Goal: Task Accomplishment & Management: Complete application form

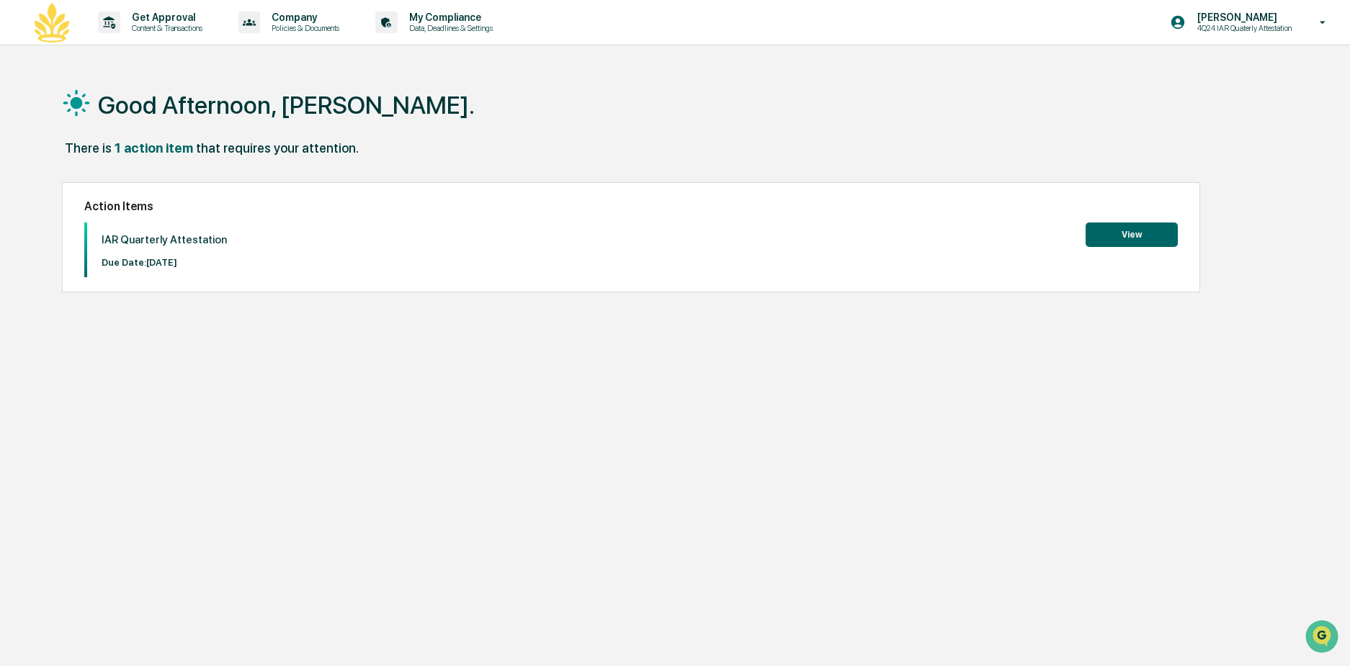
click at [1123, 239] on button "View" at bounding box center [1132, 235] width 92 height 24
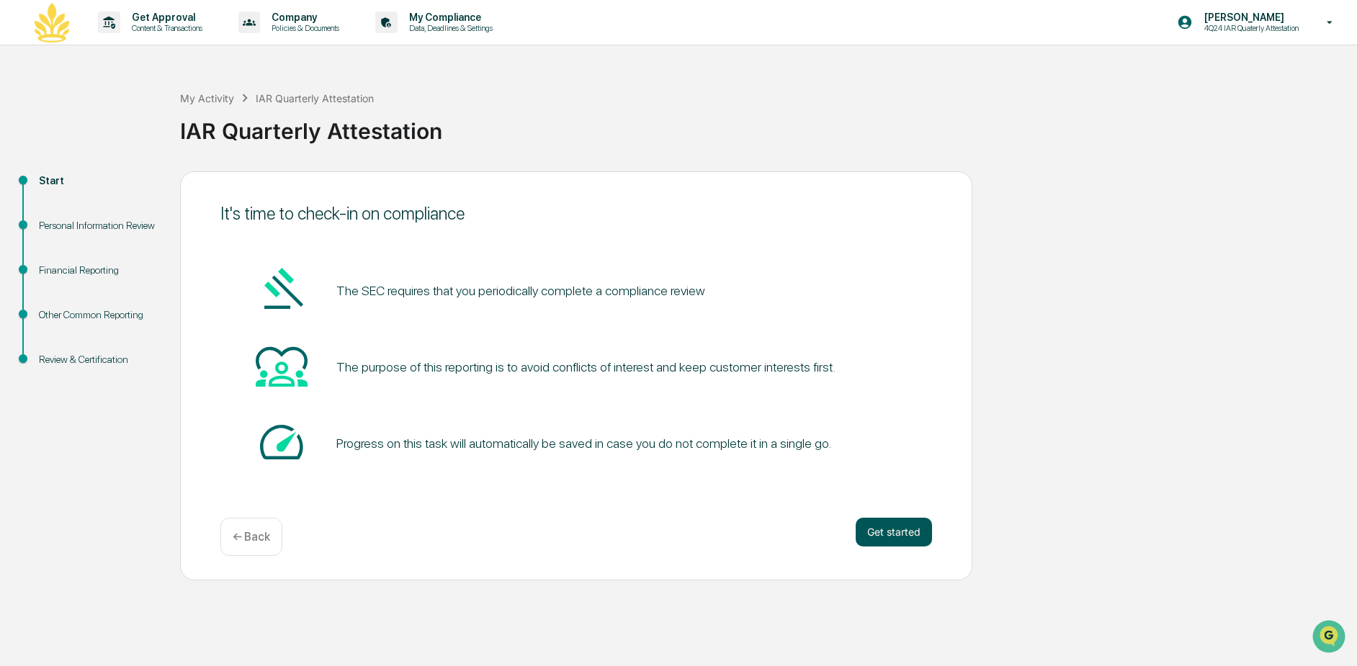
click at [907, 546] on button "Get started" at bounding box center [894, 532] width 76 height 29
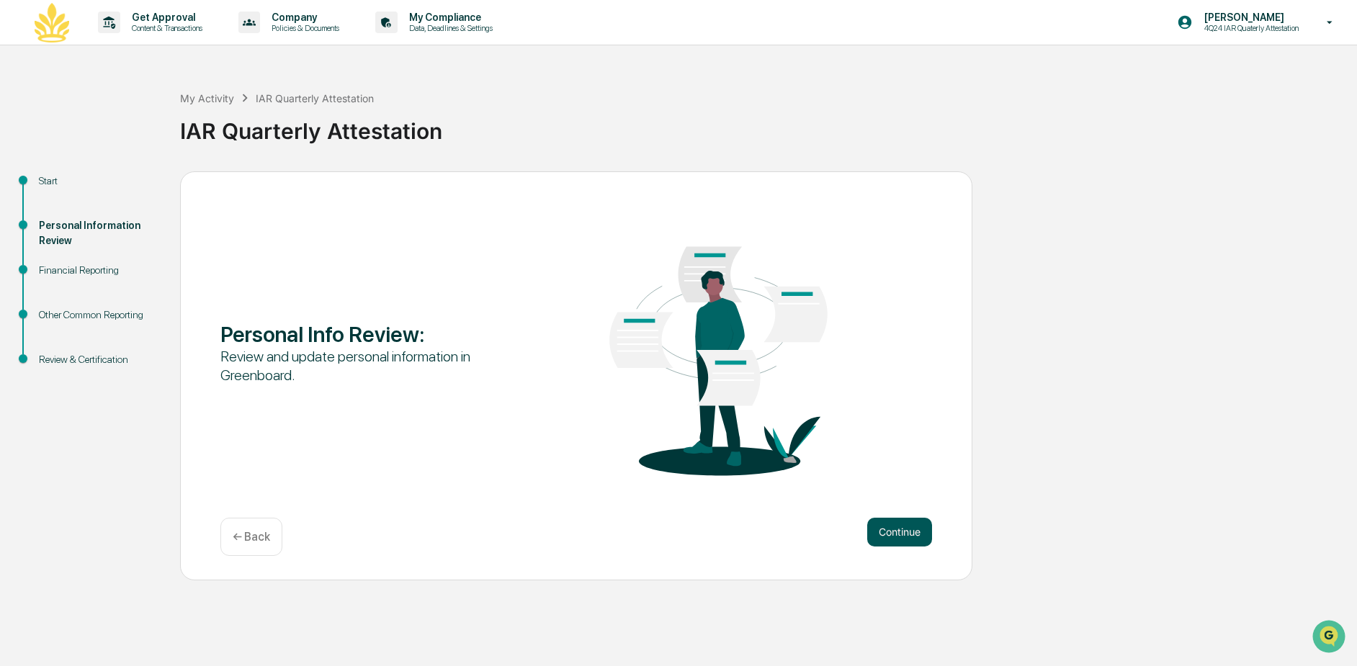
click at [906, 537] on button "Continue" at bounding box center [899, 532] width 65 height 29
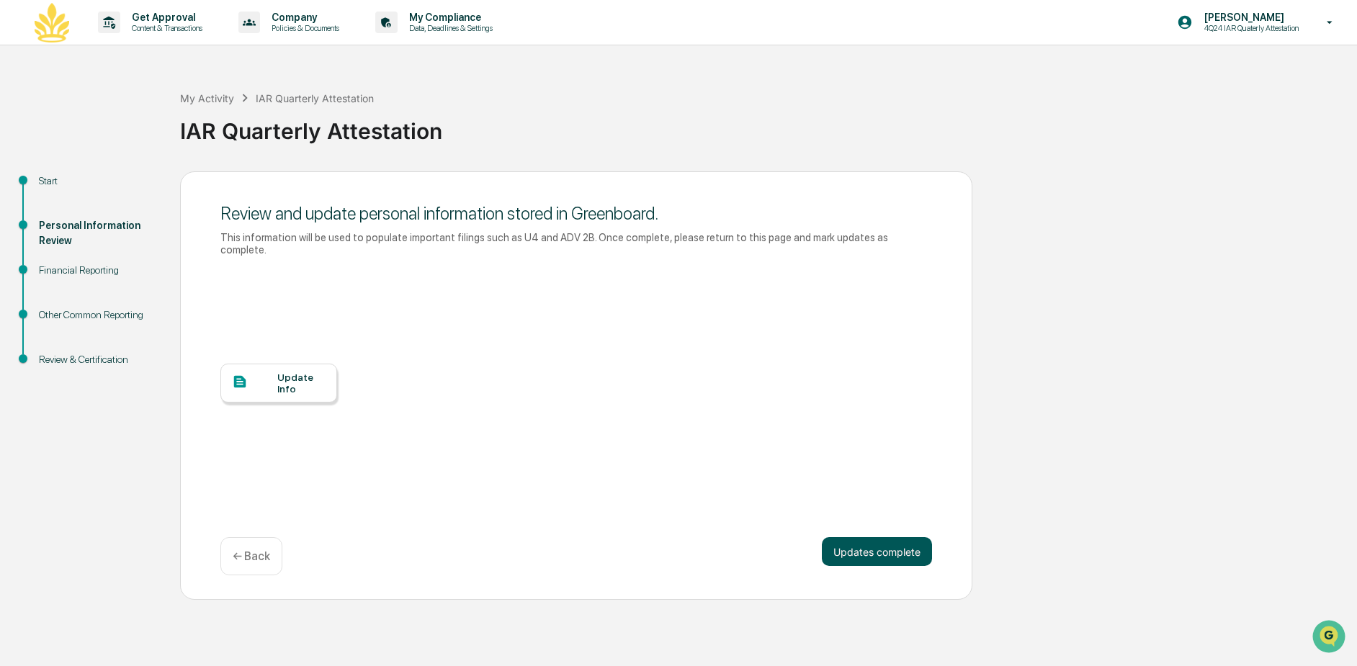
click at [871, 537] on button "Updates complete" at bounding box center [877, 551] width 110 height 29
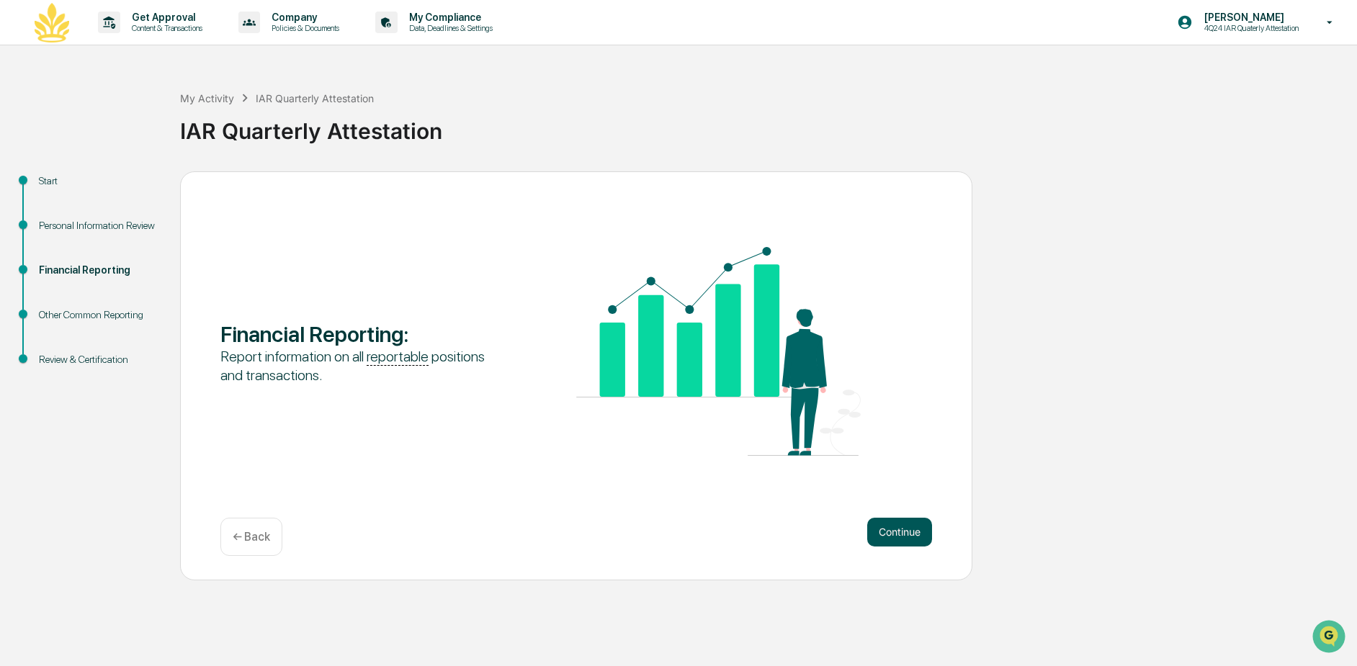
click at [867, 532] on button "Continue" at bounding box center [899, 532] width 65 height 29
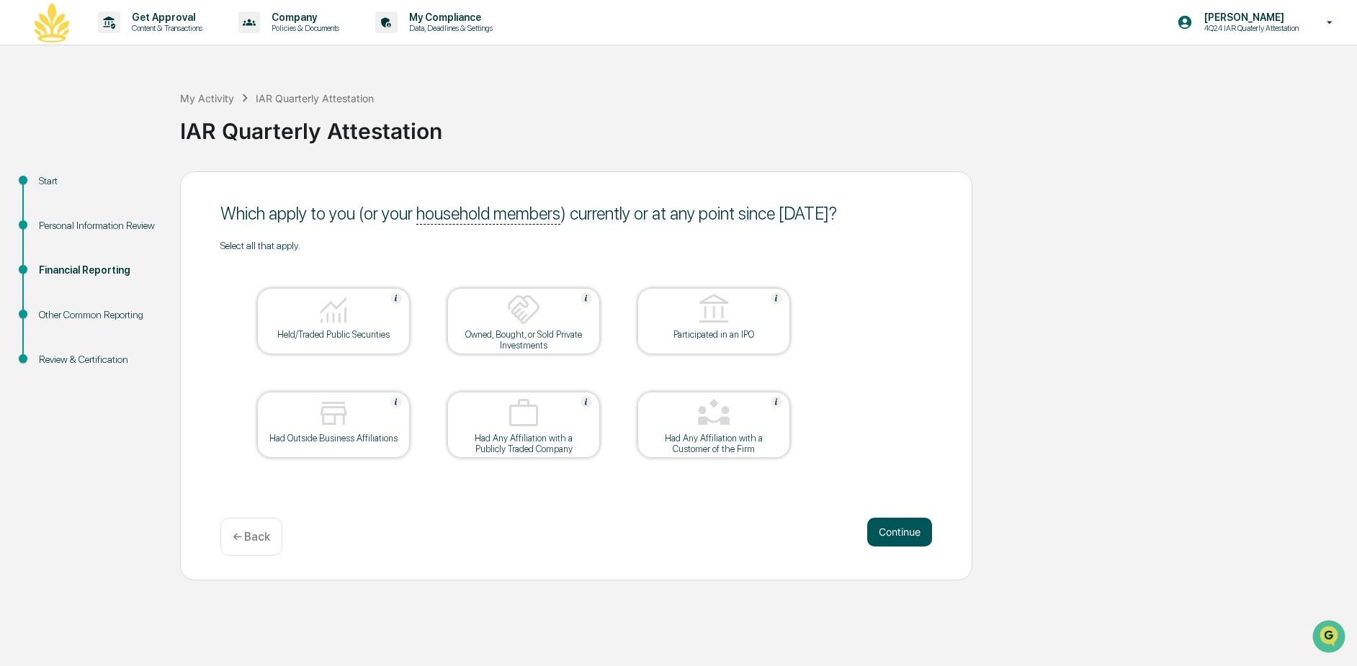
click at [915, 534] on button "Continue" at bounding box center [899, 532] width 65 height 29
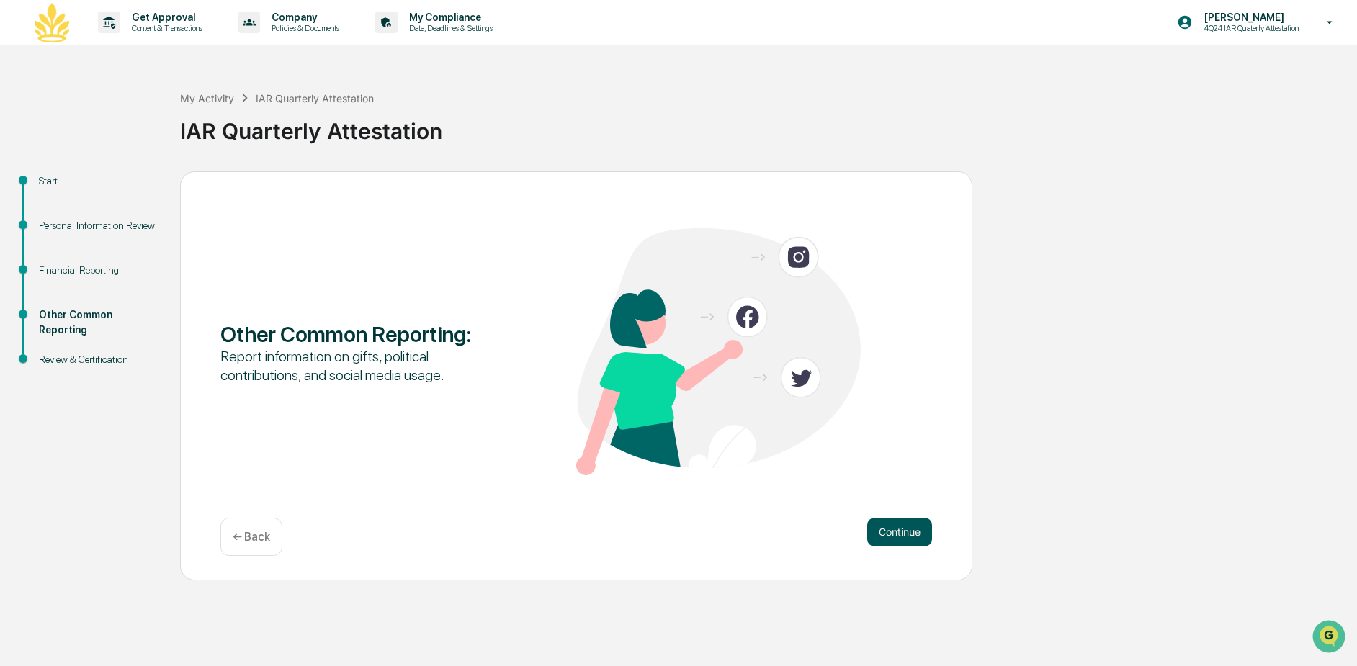
click at [913, 532] on button "Continue" at bounding box center [899, 532] width 65 height 29
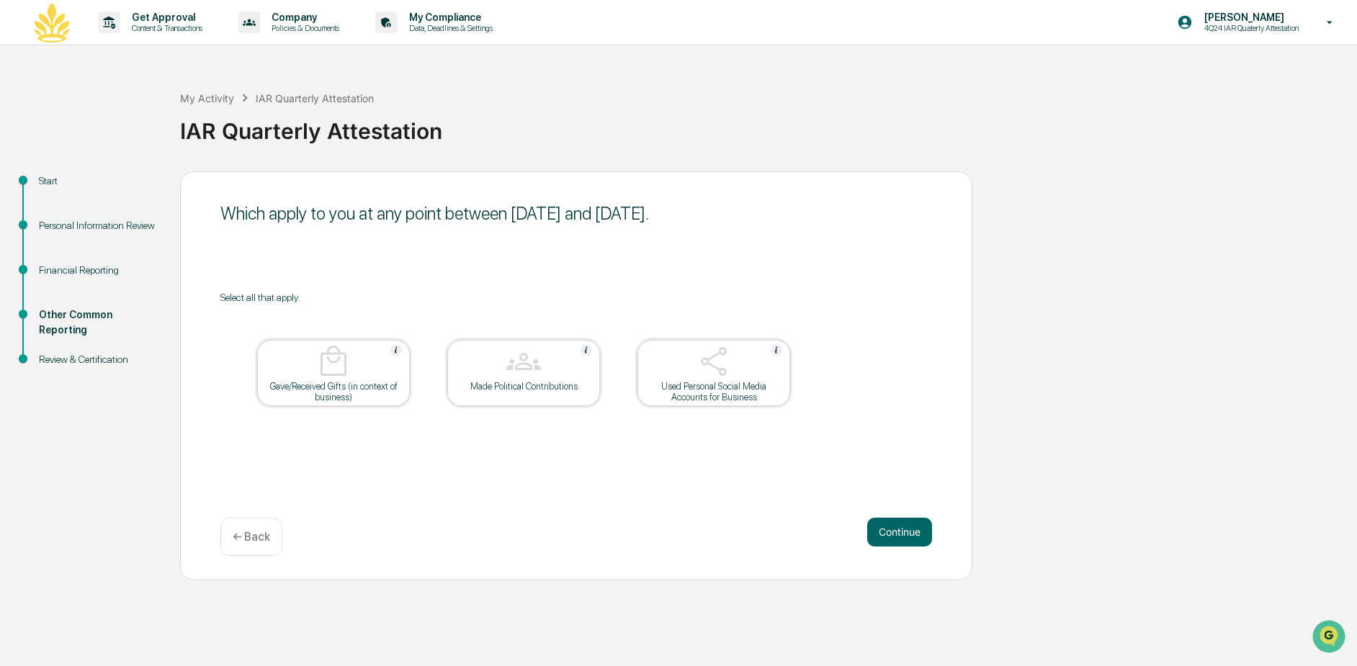
click at [913, 532] on button "Continue" at bounding box center [899, 532] width 65 height 29
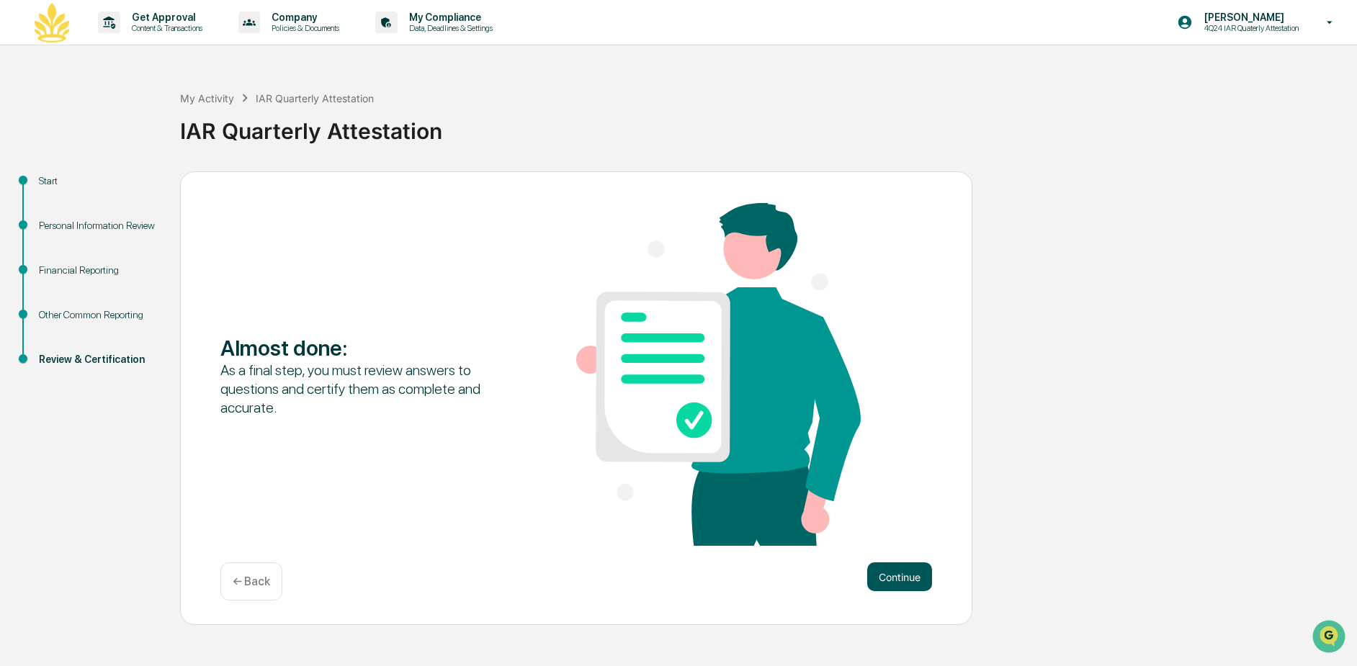
click at [898, 581] on button "Continue" at bounding box center [899, 577] width 65 height 29
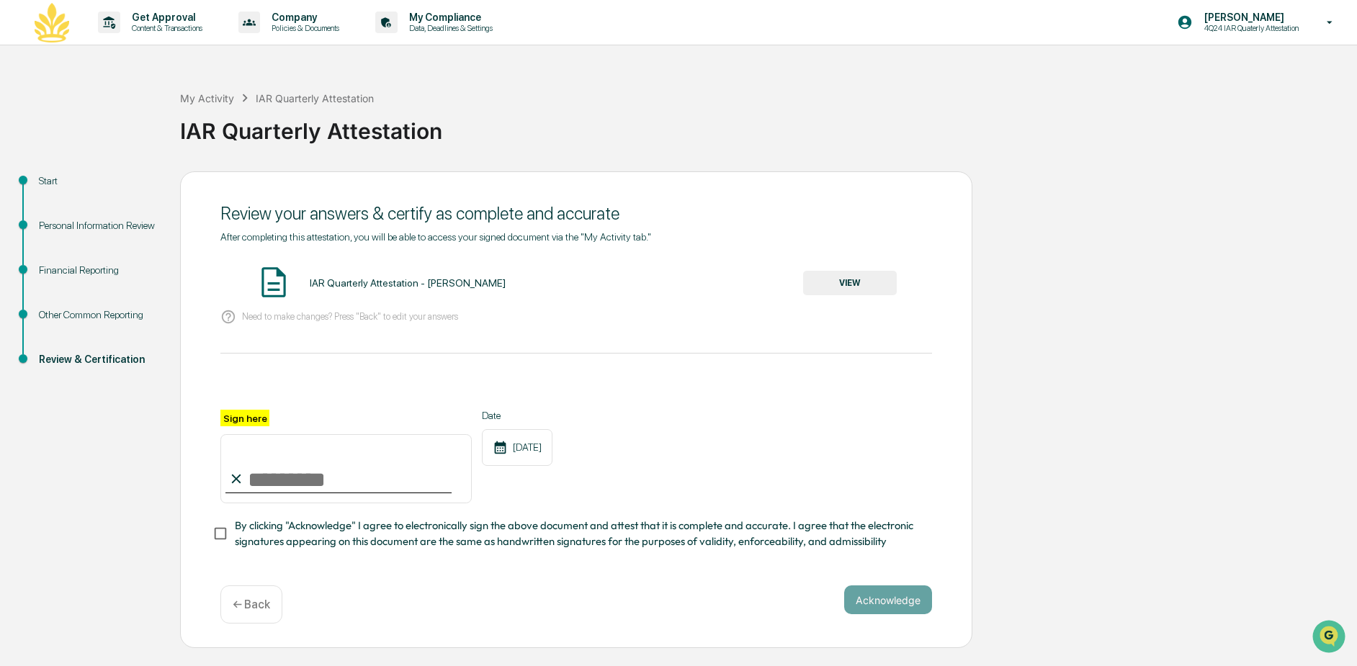
drag, startPoint x: 237, startPoint y: 484, endPoint x: 281, endPoint y: 478, distance: 44.4
click at [283, 475] on div "Sign here" at bounding box center [345, 457] width 251 height 94
click at [280, 481] on input "Sign here" at bounding box center [345, 468] width 251 height 69
type input "**********"
click at [900, 600] on button "Acknowledge" at bounding box center [888, 600] width 88 height 29
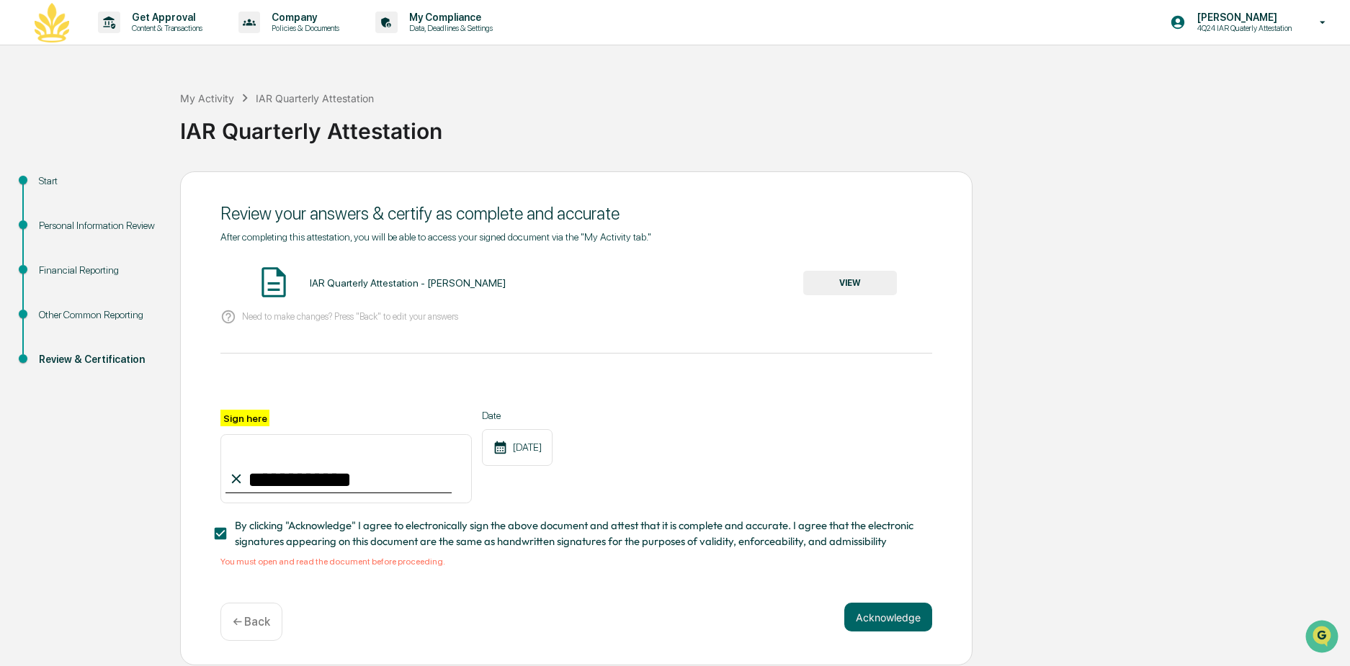
click at [391, 472] on input "**********" at bounding box center [345, 468] width 251 height 69
drag, startPoint x: 352, startPoint y: 283, endPoint x: 378, endPoint y: 283, distance: 26.7
click at [352, 282] on div "IAR Quarterly Attestation - [PERSON_NAME]" at bounding box center [408, 283] width 196 height 12
click at [890, 287] on button "VIEW" at bounding box center [850, 283] width 94 height 24
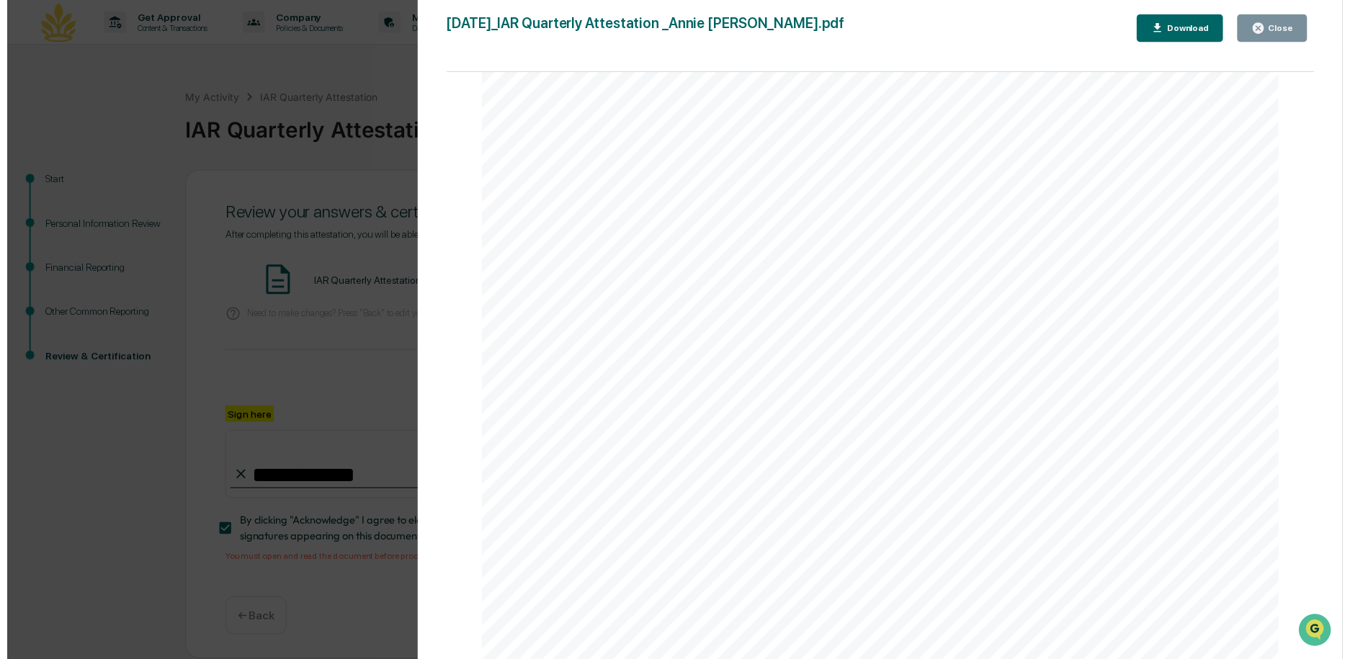
scroll to position [2303, 0]
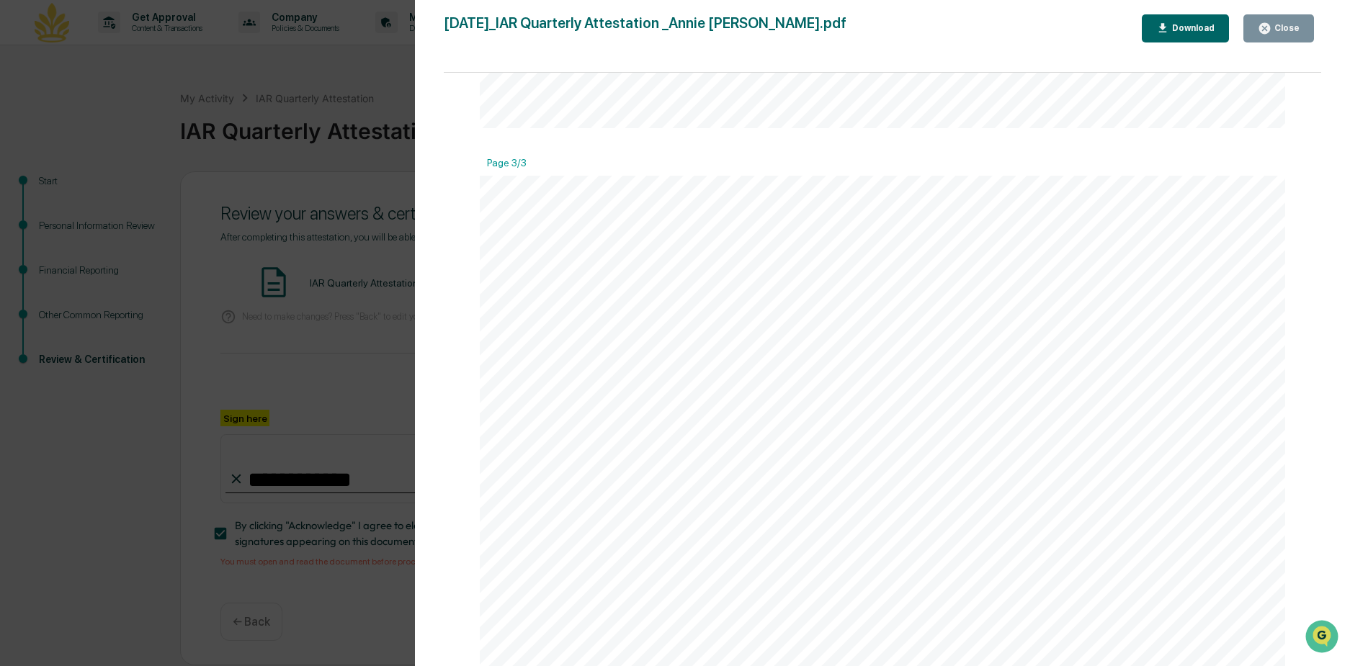
click at [1285, 28] on div "Close" at bounding box center [1286, 28] width 28 height 10
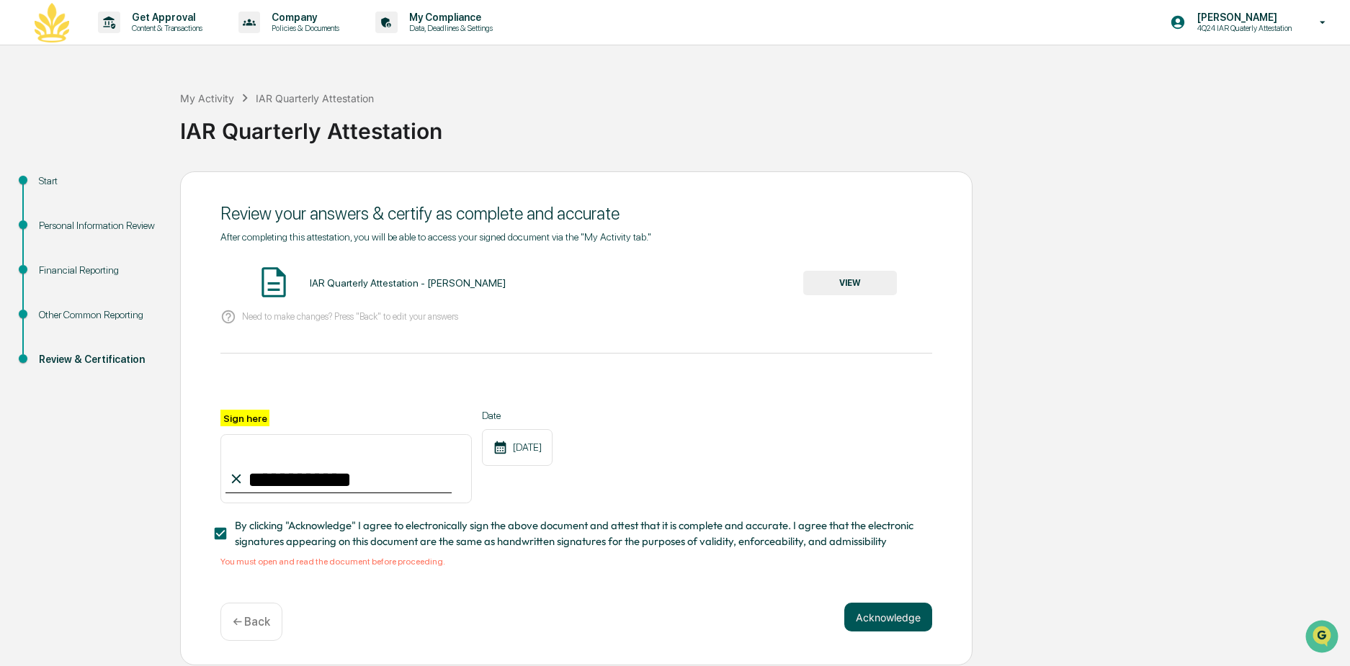
click at [905, 615] on button "Acknowledge" at bounding box center [888, 617] width 88 height 29
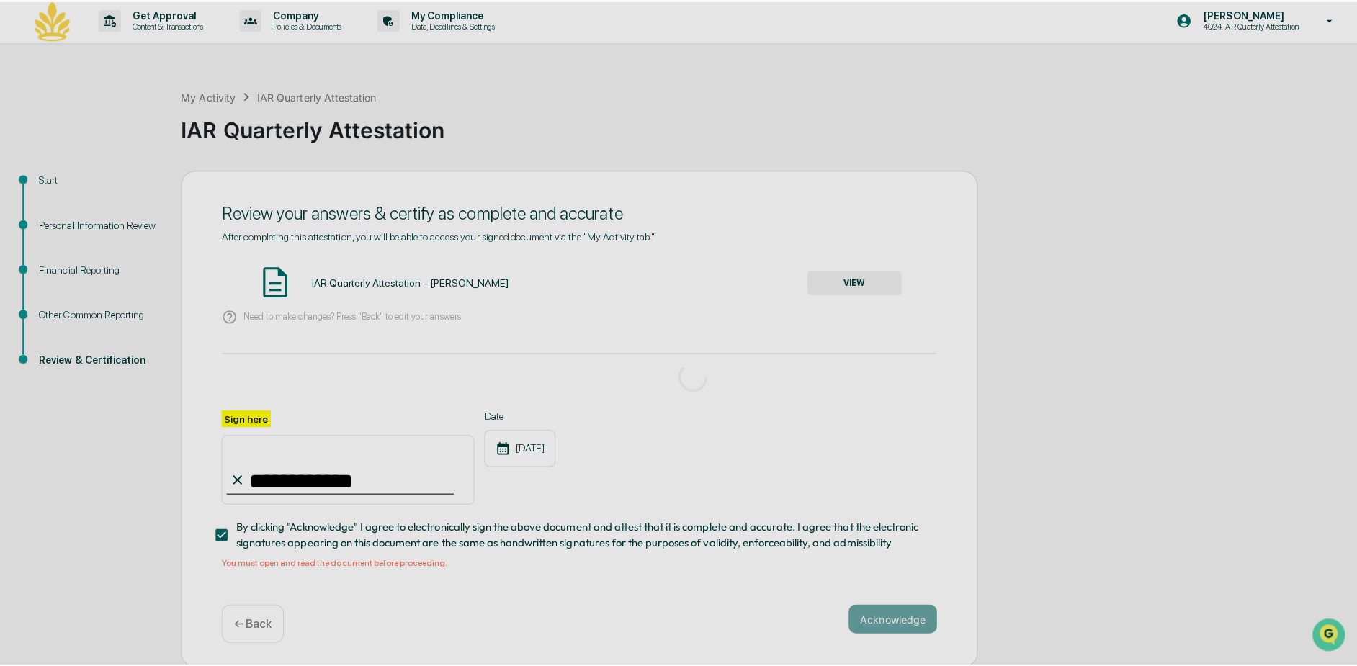
scroll to position [0, 0]
